Goal: Information Seeking & Learning: Learn about a topic

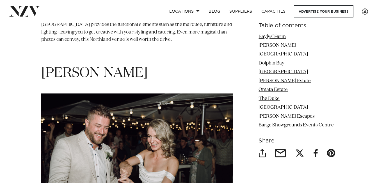
scroll to position [902, 0]
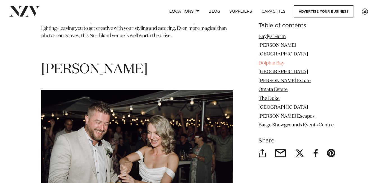
click at [272, 63] on link "Dolphin Bay" at bounding box center [272, 63] width 26 height 5
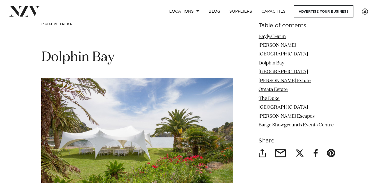
scroll to position [1363, 0]
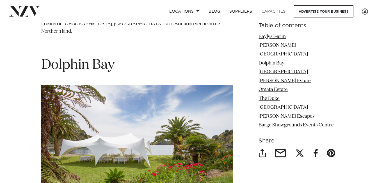
click at [272, 12] on link "Capacities" at bounding box center [273, 11] width 33 height 12
